Goal: Transaction & Acquisition: Purchase product/service

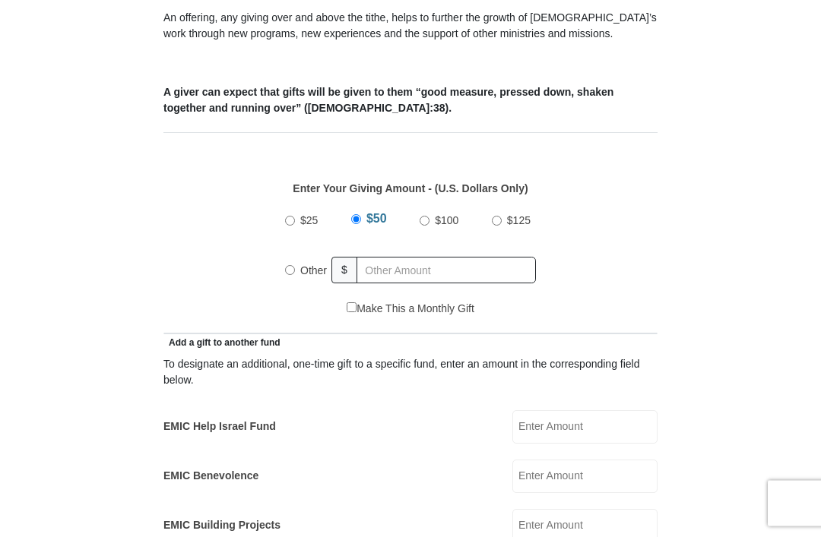
scroll to position [541, 0]
click at [300, 272] on label "Other" at bounding box center [313, 270] width 37 height 33
click at [295, 272] on input "Other" at bounding box center [290, 270] width 10 height 10
radio input "true"
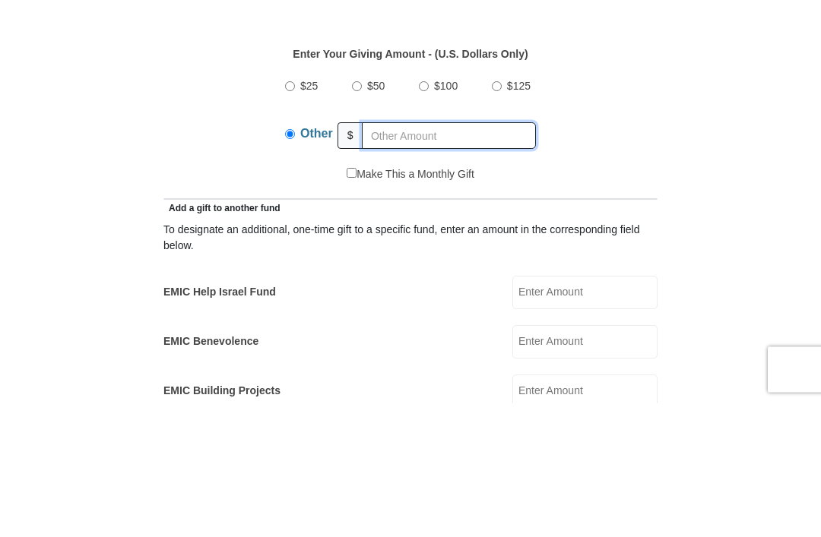
click at [406, 257] on input "text" at bounding box center [449, 270] width 174 height 27
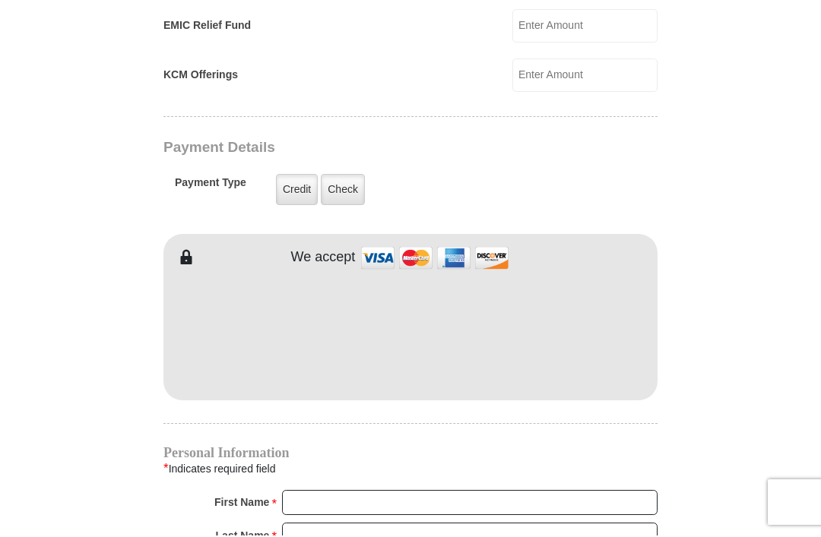
type input "30"
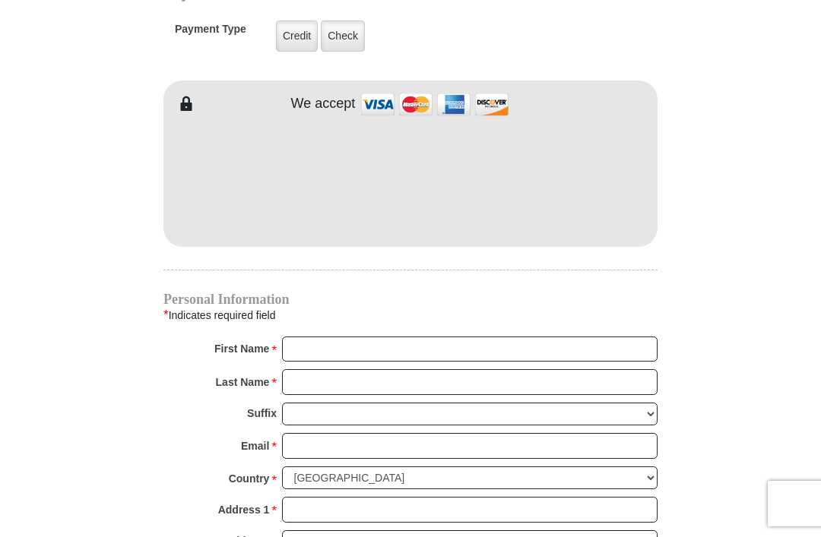
scroll to position [1244, 0]
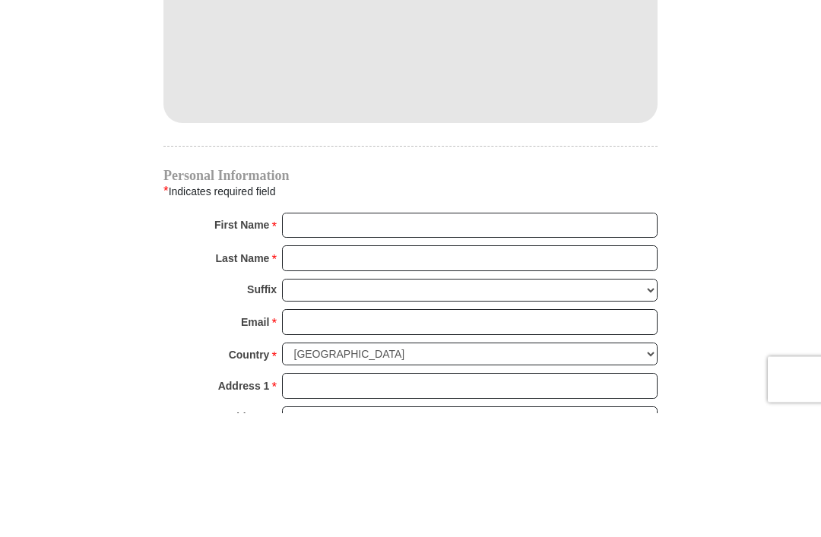
click at [474, 338] on input "First Name *" at bounding box center [470, 351] width 376 height 26
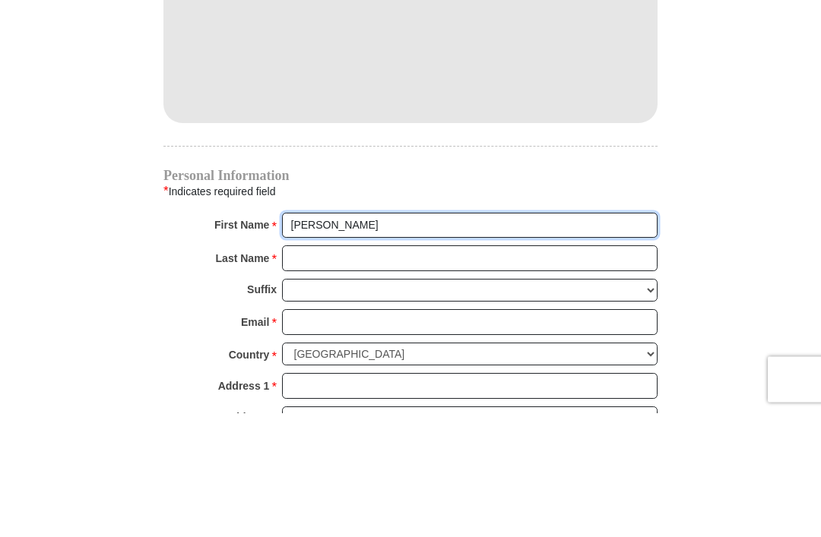
type input "[PERSON_NAME]"
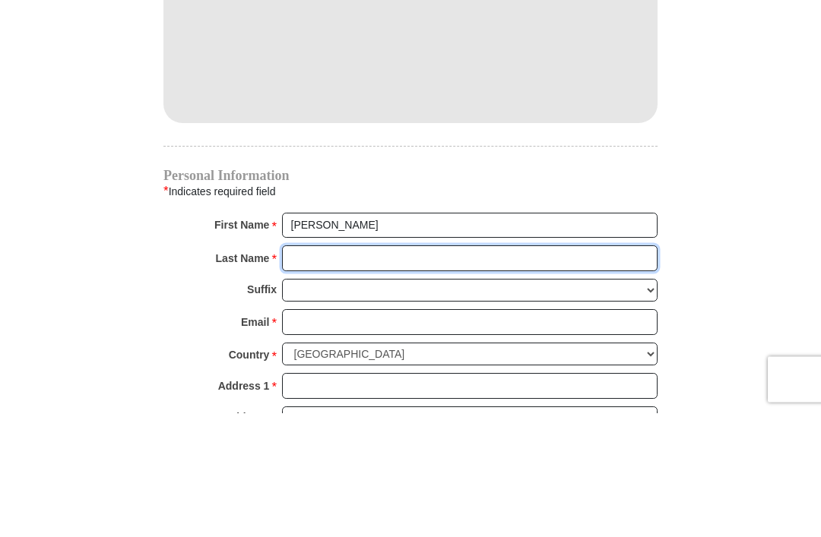
click at [388, 370] on input "Last Name *" at bounding box center [470, 383] width 376 height 26
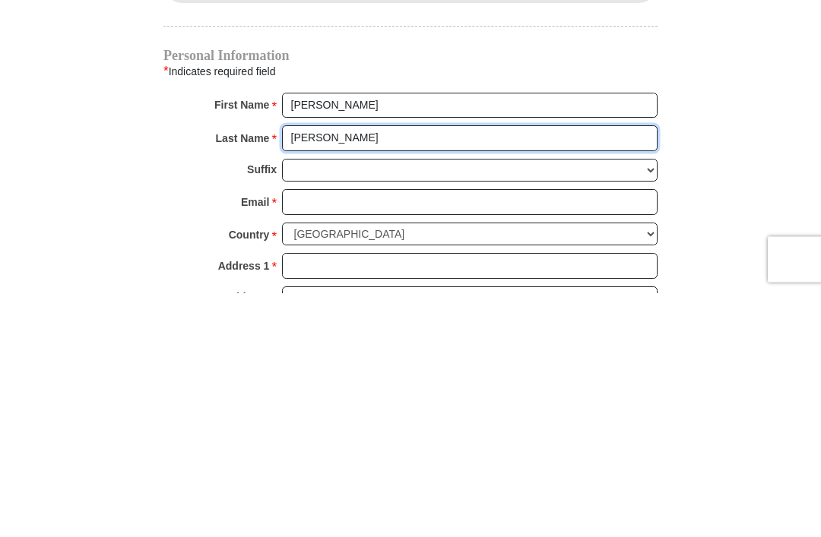
type input "[PERSON_NAME]"
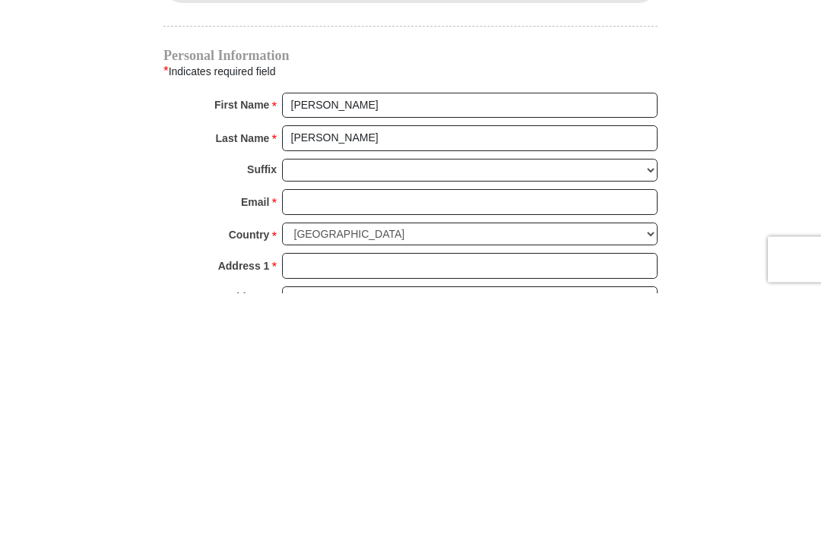
click at [391, 434] on input "Email *" at bounding box center [470, 447] width 376 height 26
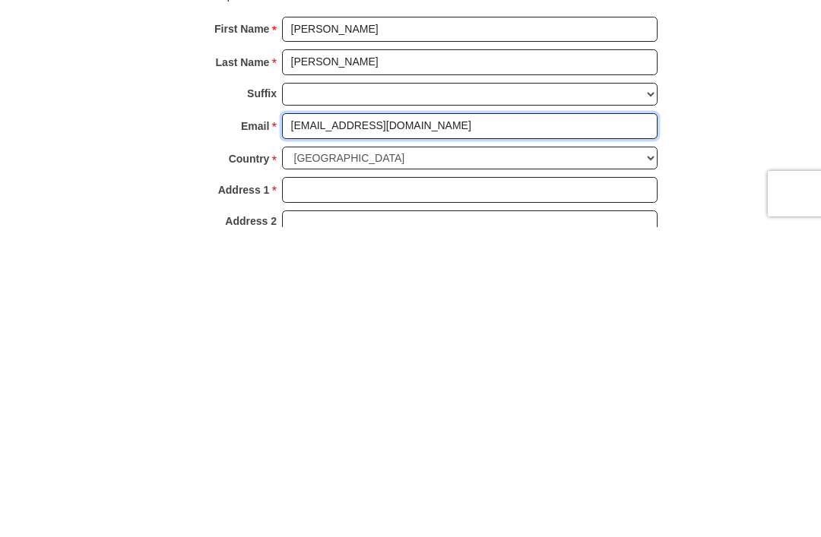
scroll to position [1258, 0]
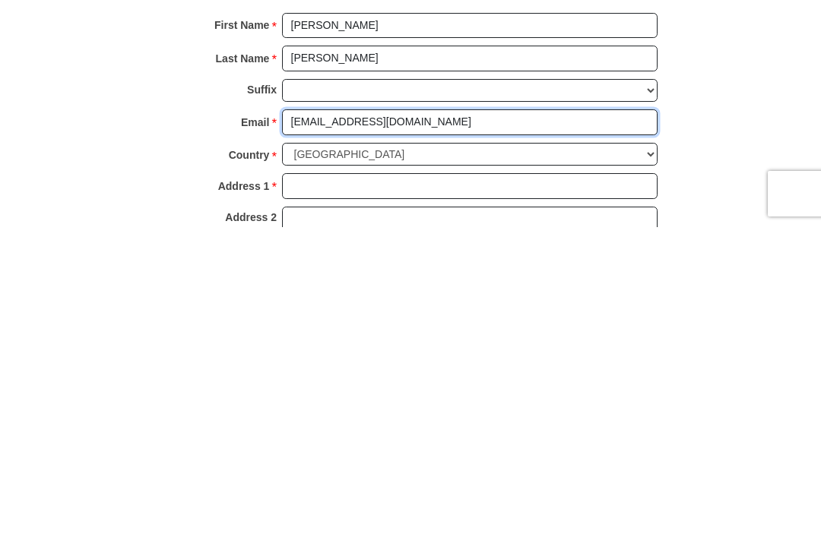
type input "[EMAIL_ADDRESS][DOMAIN_NAME]"
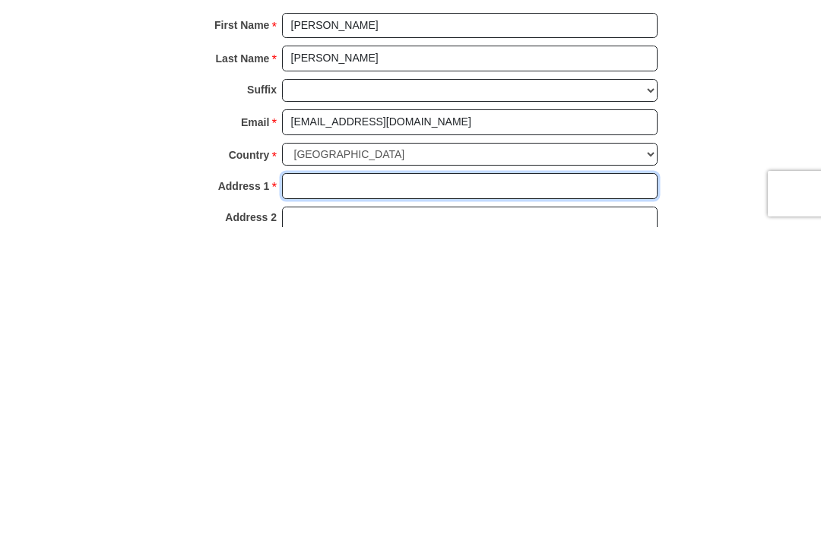
click at [357, 483] on input "Address 1 *" at bounding box center [470, 496] width 376 height 26
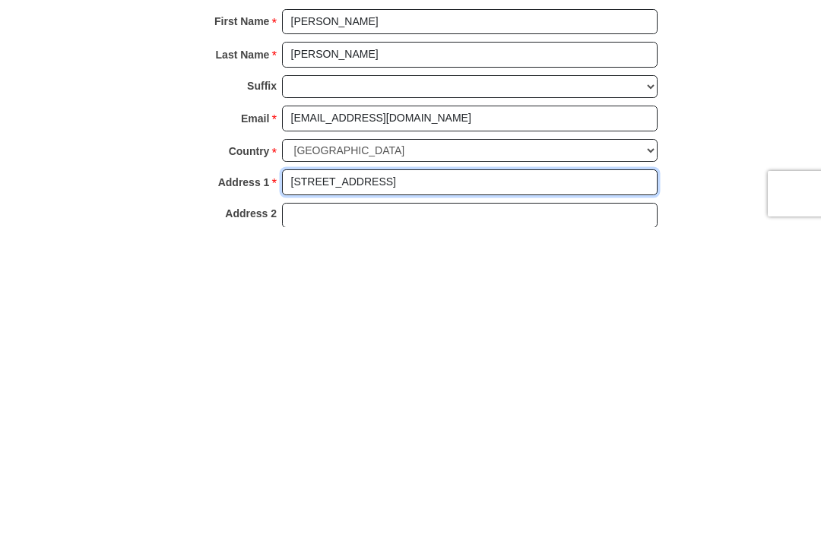
scroll to position [1263, 0]
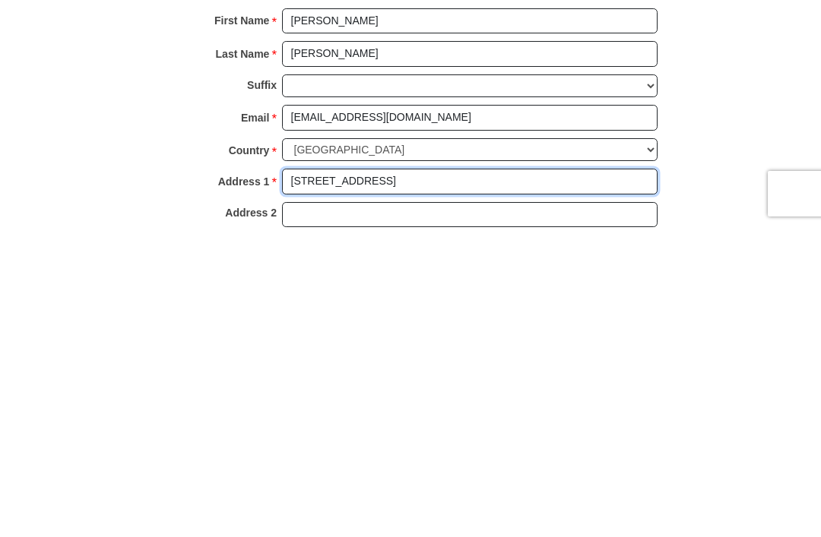
type input "[STREET_ADDRESS]"
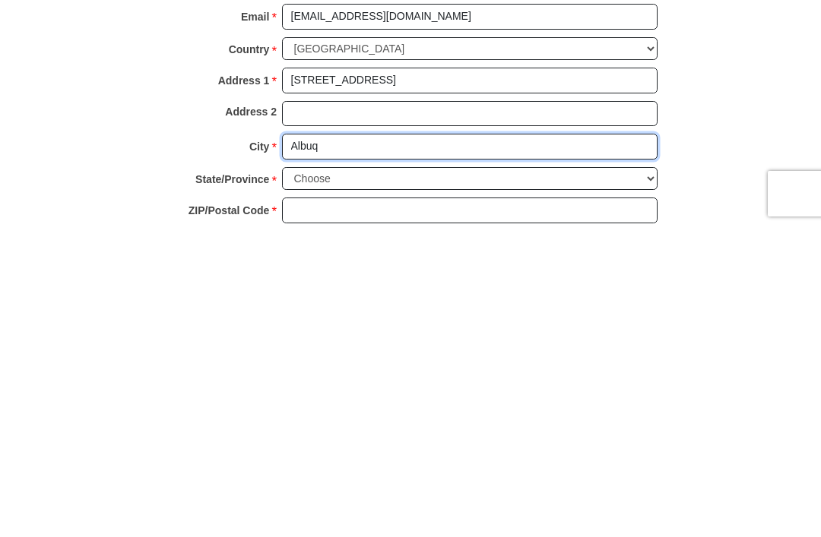
type input "Albuq"
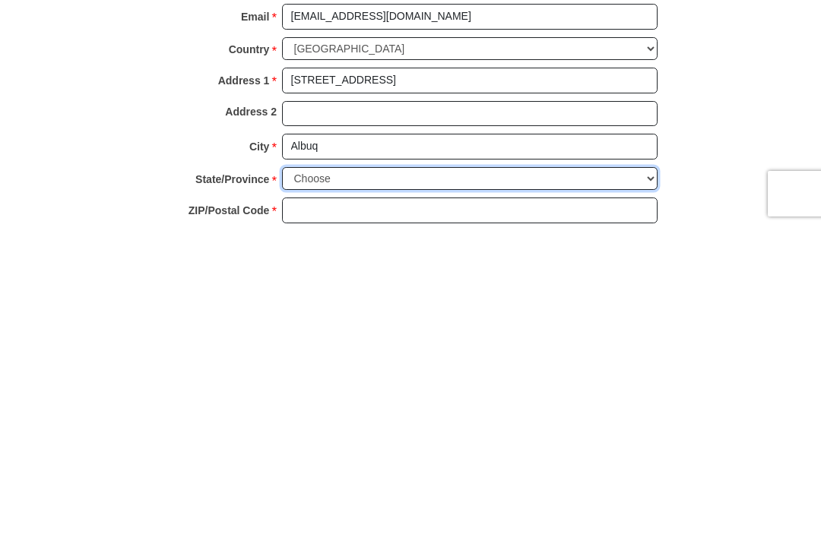
click at [361, 477] on select "Choose [US_STATE] [US_STATE] [US_STATE] [US_STATE] [US_STATE] Armed Forces Amer…" at bounding box center [470, 489] width 376 height 24
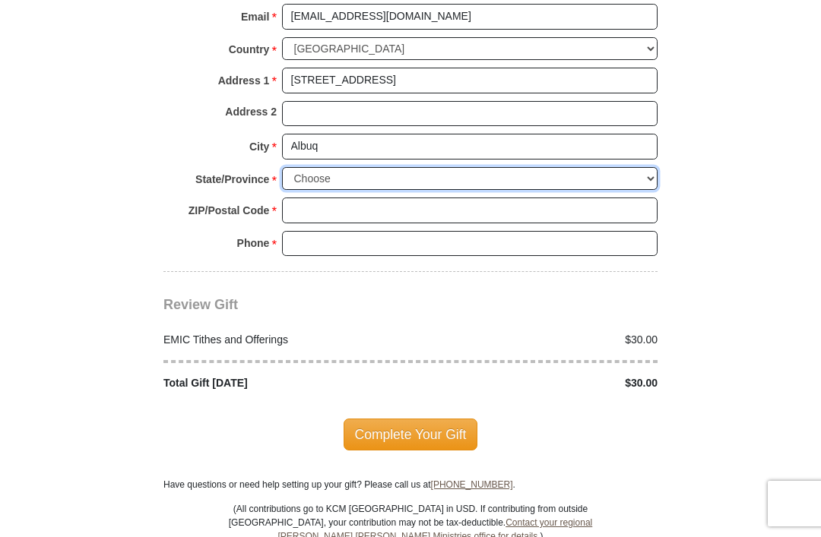
click at [347, 167] on select "Choose [US_STATE] [US_STATE] [US_STATE] [US_STATE] [US_STATE] Armed Forces Amer…" at bounding box center [470, 179] width 376 height 24
select select "NM"
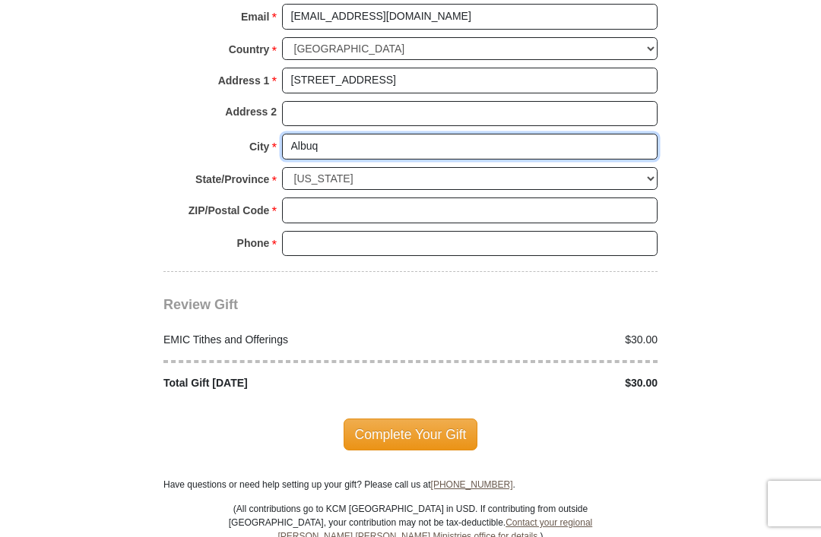
click at [388, 137] on input "Albuq" at bounding box center [470, 147] width 376 height 26
type input "[GEOGRAPHIC_DATA]"
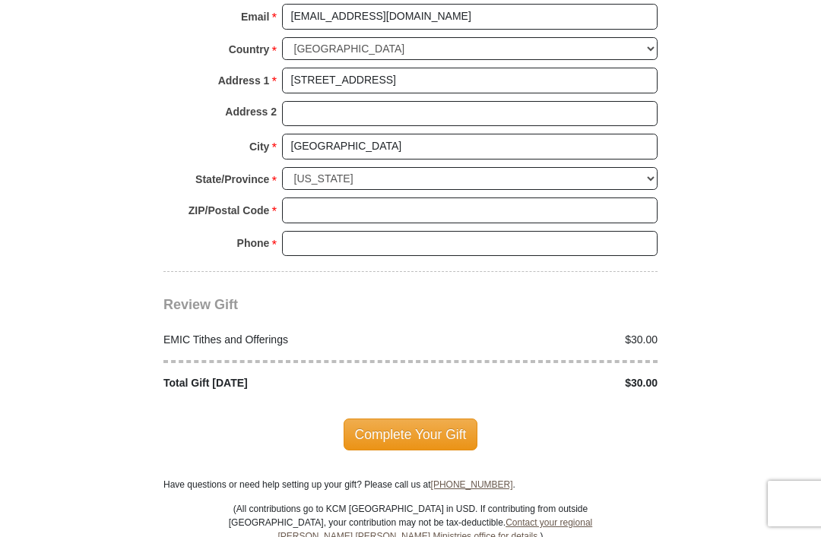
click at [370, 198] on input "ZIP/Postal Code *" at bounding box center [470, 211] width 376 height 26
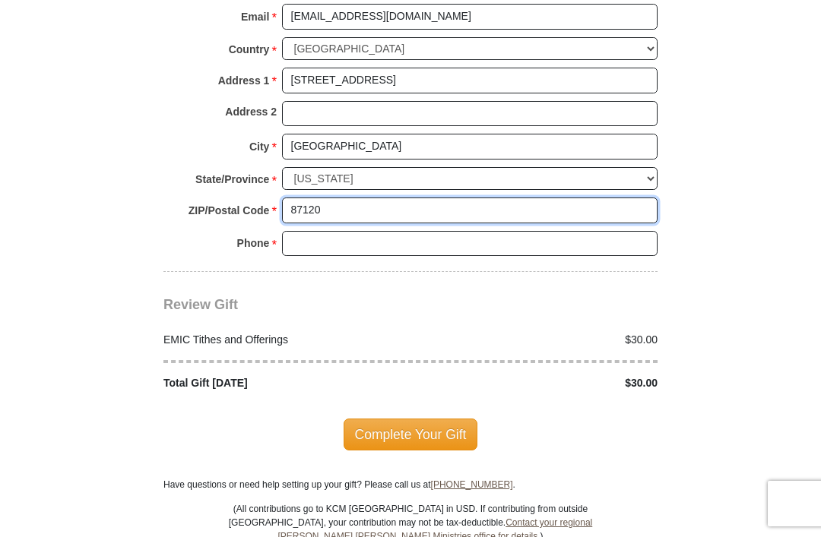
type input "87120"
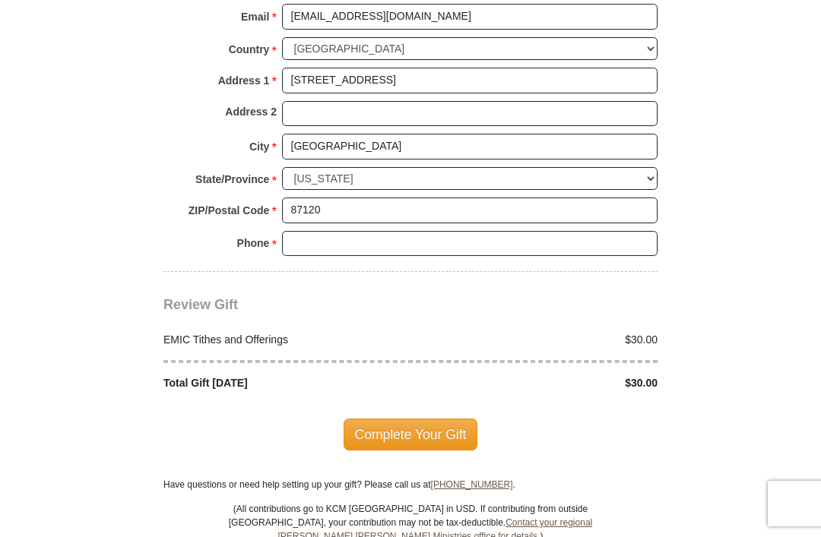
click at [347, 231] on input "Phone * *" at bounding box center [470, 244] width 376 height 26
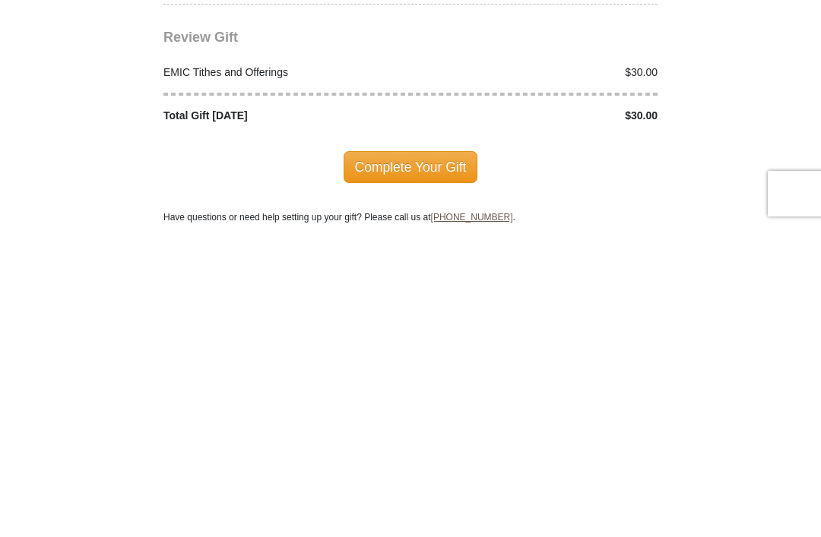
scroll to position [1631, 0]
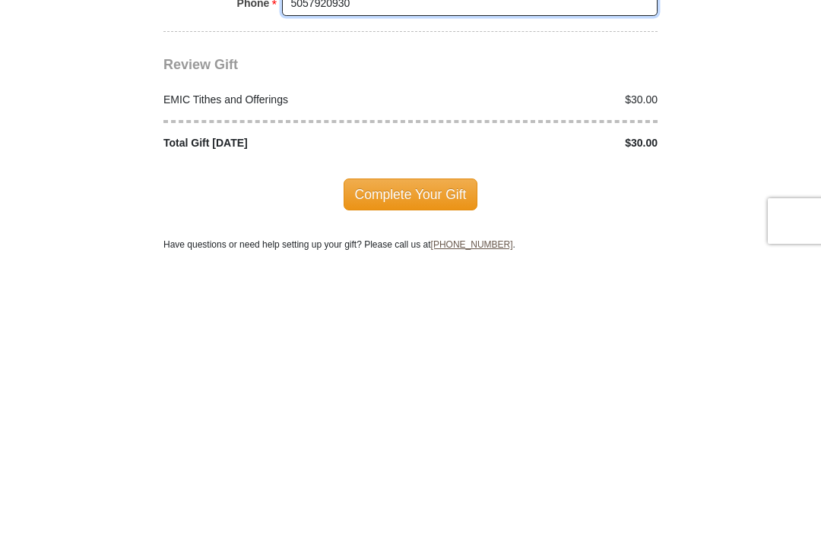
type input "5057920930"
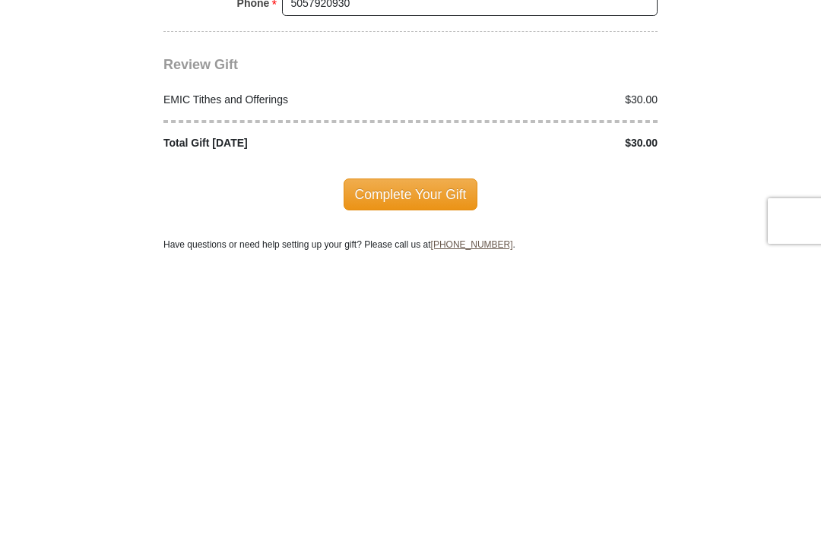
click at [468, 461] on span "Complete Your Gift" at bounding box center [411, 477] width 135 height 32
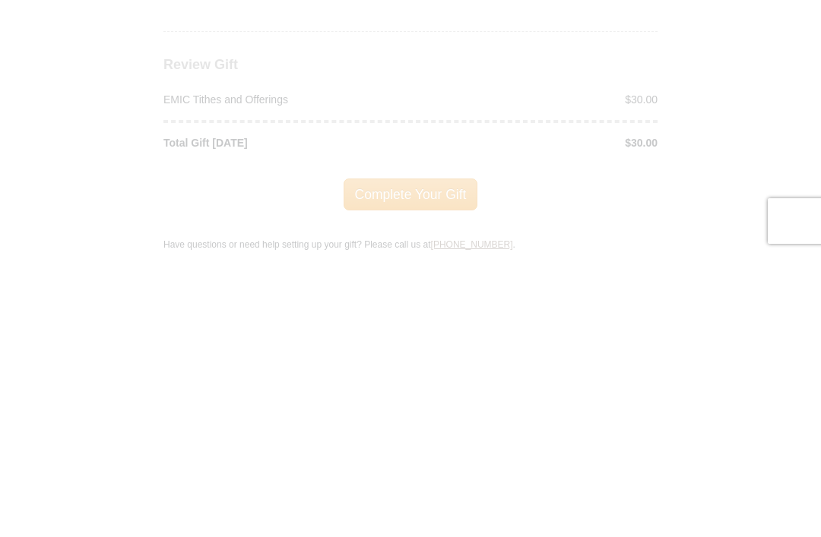
scroll to position [1915, 0]
